Goal: Information Seeking & Learning: Learn about a topic

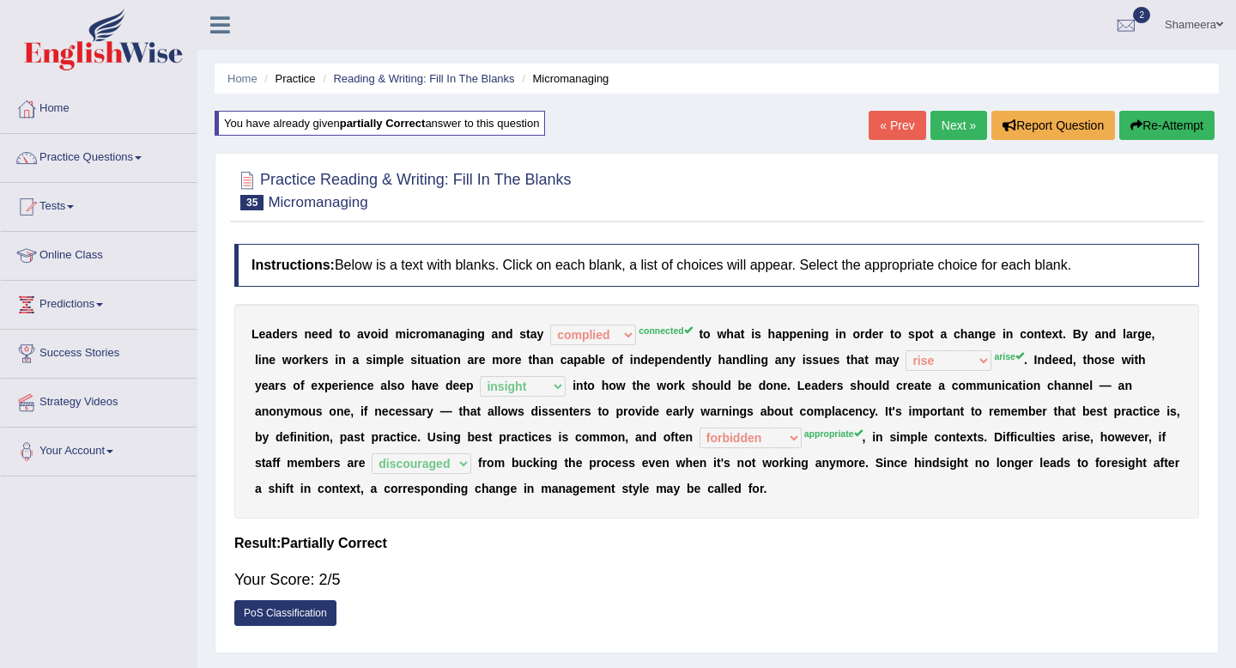
select select "complied"
select select "rise"
select select "insight"
select select "forbidden"
select select "discouraged"
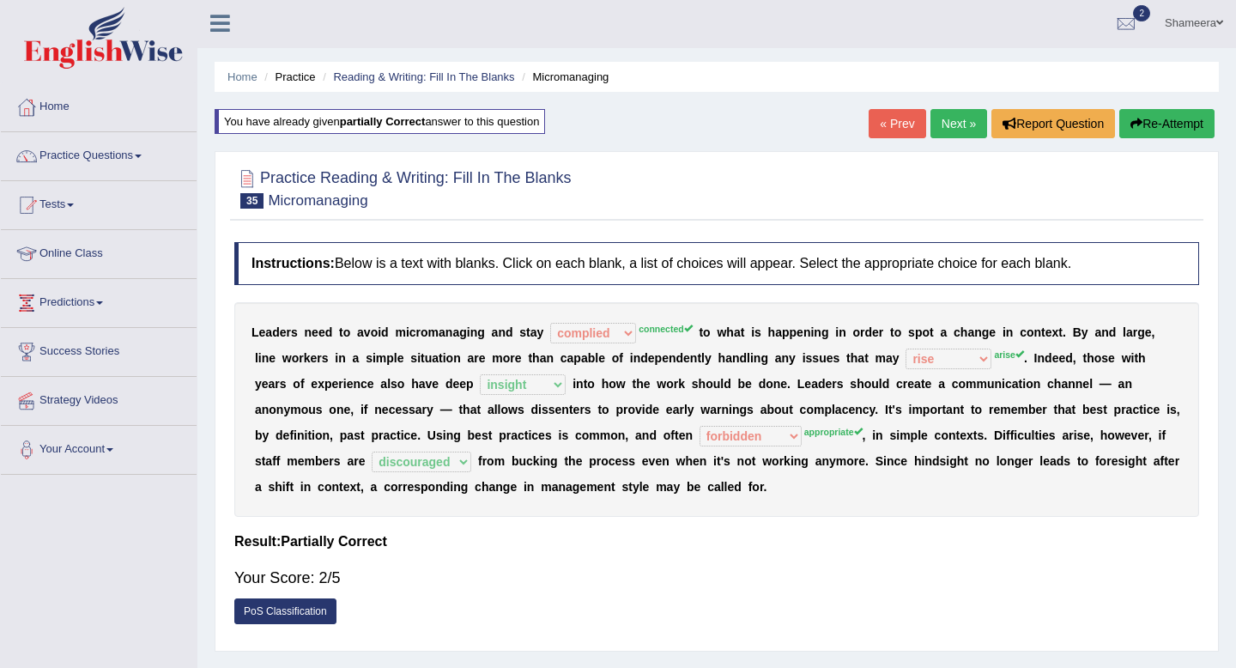
click at [954, 131] on link "Next »" at bounding box center [958, 123] width 57 height 29
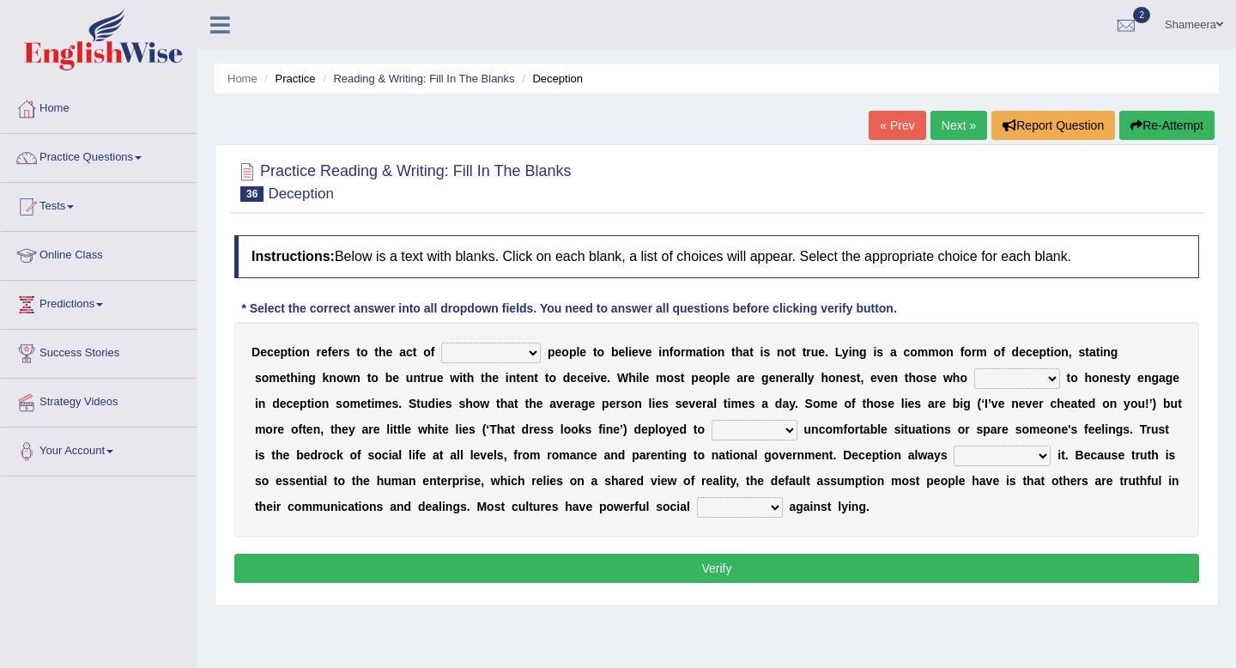
click at [455, 348] on select "discouraging forbidding detecting encouraging" at bounding box center [491, 352] width 100 height 21
select select "encouraging"
click at [443, 342] on select "discouraging forbidding detecting encouraging" at bounding box center [491, 352] width 100 height 21
click at [1007, 382] on select "describe prescribe inscribe subscribe" at bounding box center [1017, 378] width 86 height 21
select select "describe"
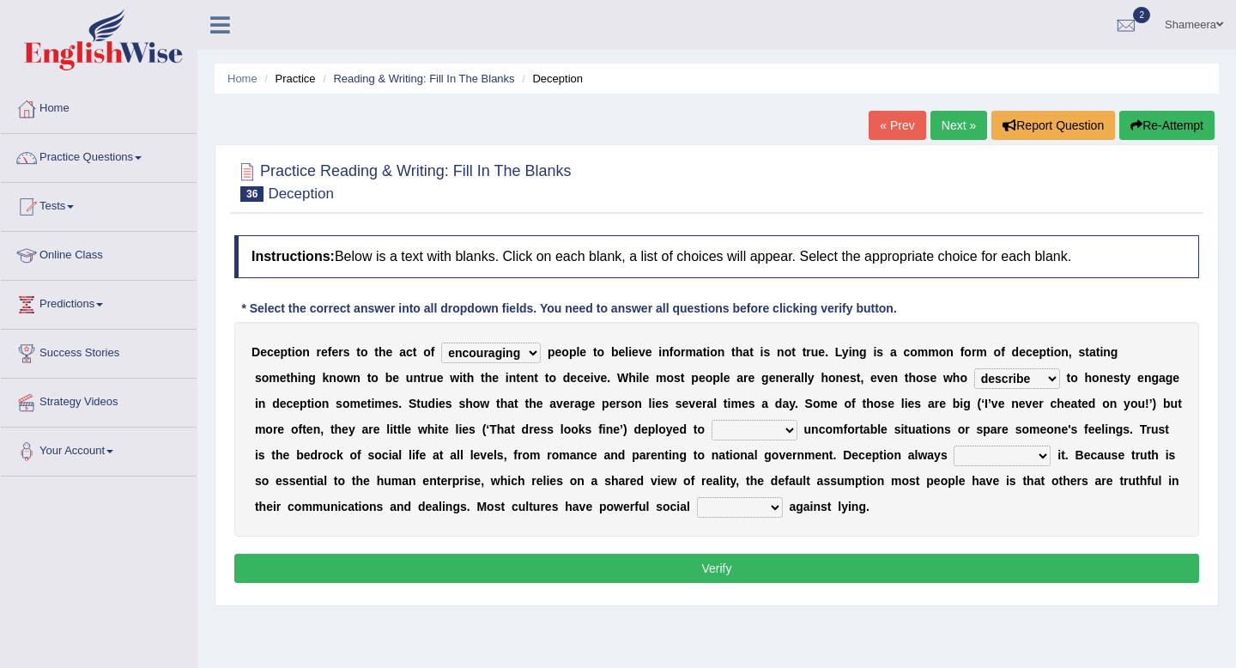
click at [974, 368] on select "describe prescribe inscribe subscribe" at bounding box center [1017, 378] width 86 height 21
click at [1019, 382] on select "describe prescribe inscribe subscribe" at bounding box center [1017, 378] width 86 height 21
click at [787, 422] on select "contest illuminate disguise avoid" at bounding box center [754, 430] width 86 height 21
select select "avoid"
click at [711, 420] on select "contest illuminate disguise avoid" at bounding box center [754, 430] width 86 height 21
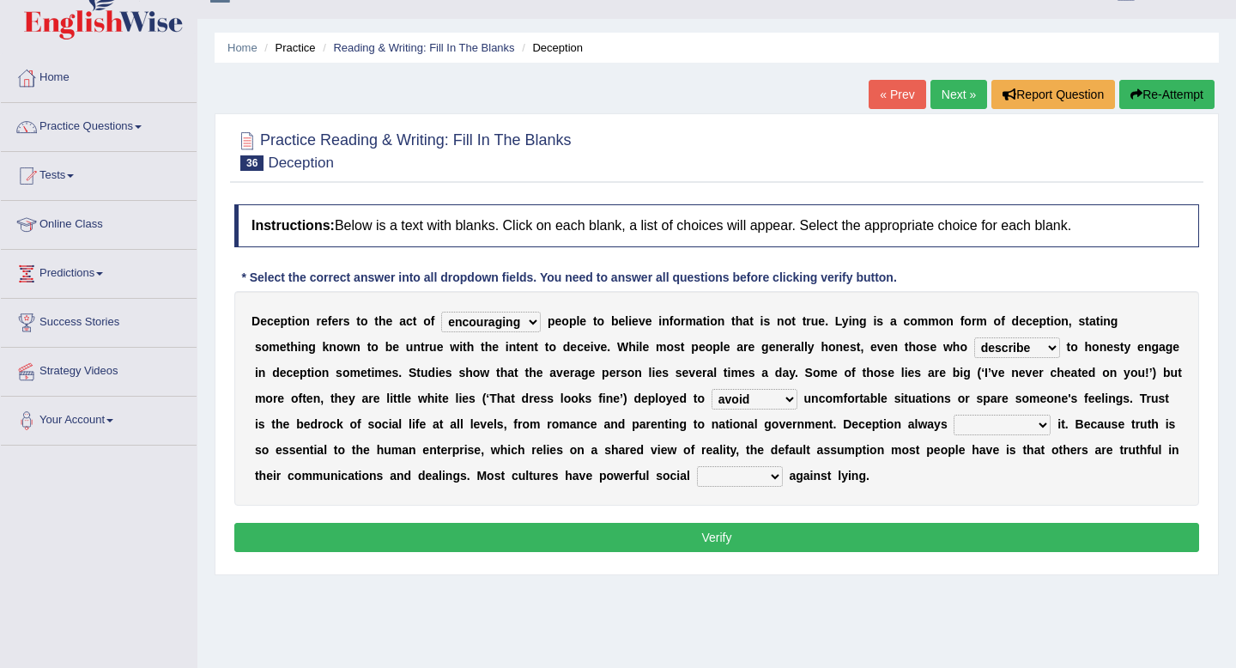
scroll to position [37, 0]
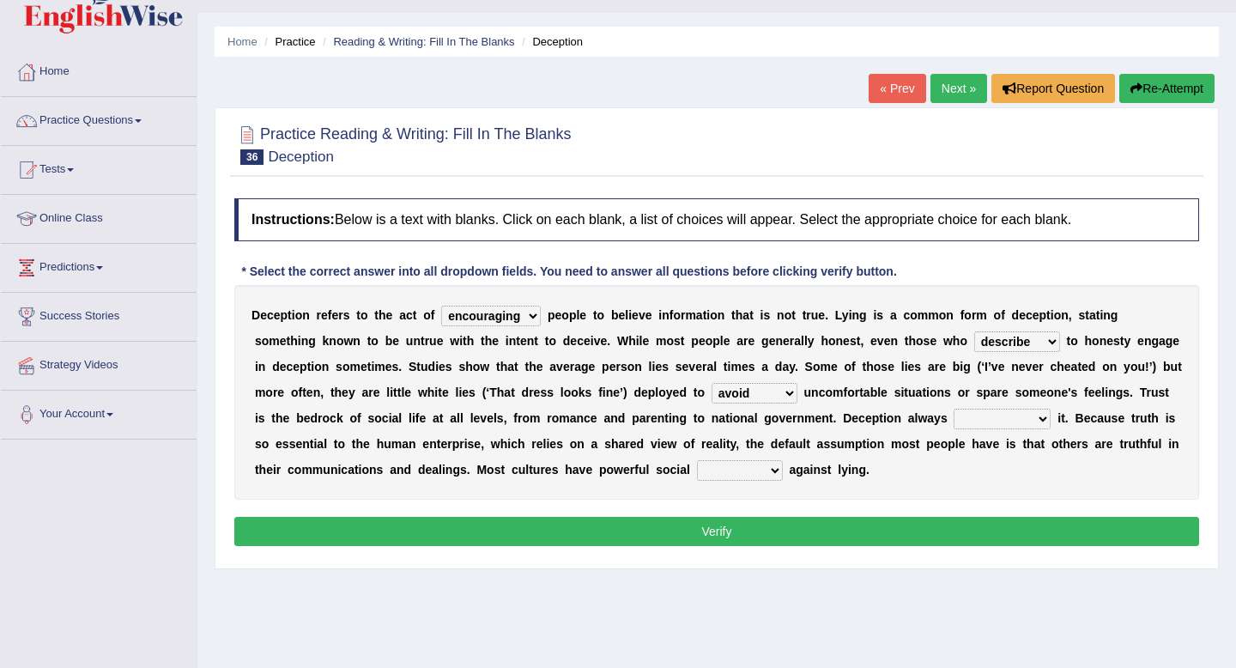
click at [965, 421] on select "undermines underscores undertakes underwrites" at bounding box center [1001, 419] width 97 height 21
select select "undermines"
click at [953, 409] on select "undermines underscores undertakes underwrites" at bounding box center [1001, 419] width 97 height 21
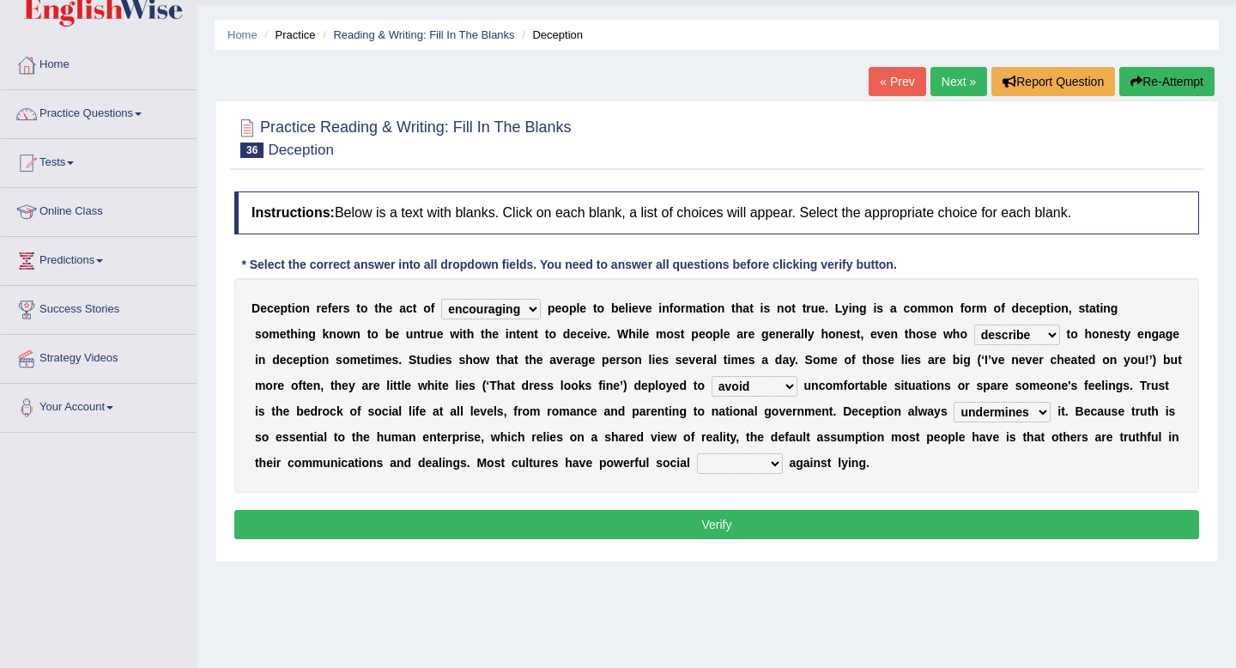
scroll to position [45, 0]
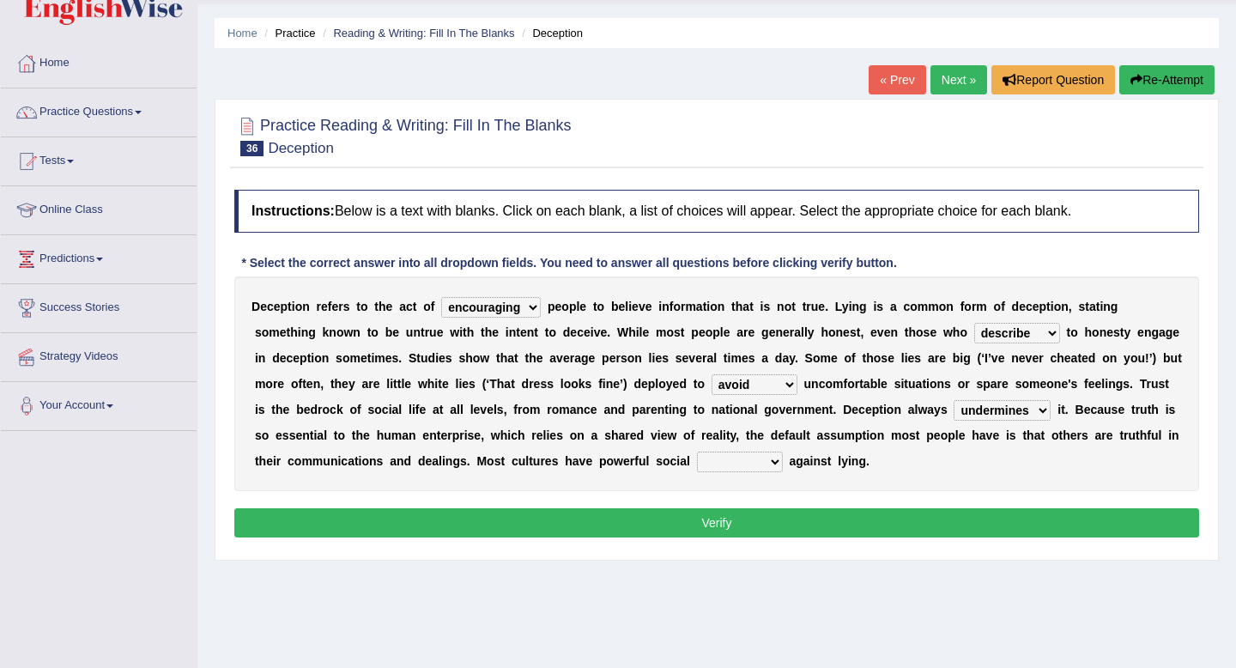
click at [758, 463] on select "ejections sanctions fractions inductions" at bounding box center [740, 461] width 86 height 21
select select "sanctions"
click at [697, 451] on select "ejections sanctions fractions inductions" at bounding box center [740, 461] width 86 height 21
click at [757, 521] on button "Verify" at bounding box center [716, 522] width 965 height 29
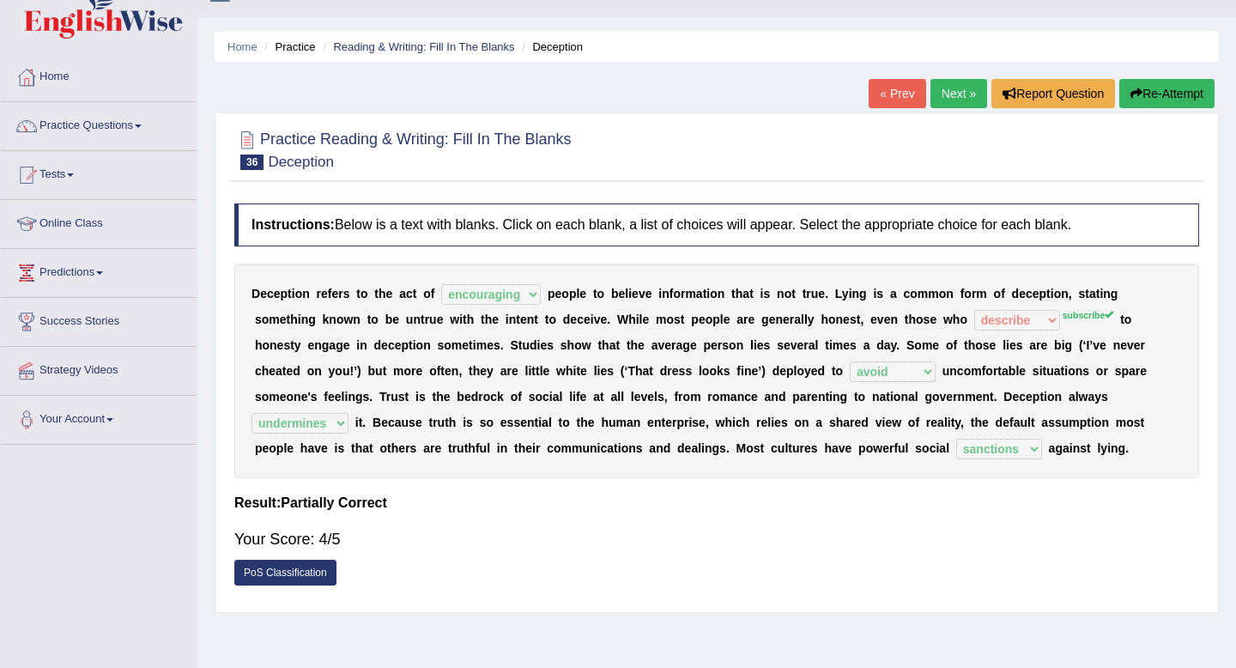
scroll to position [27, 0]
